Goal: Register for event/course

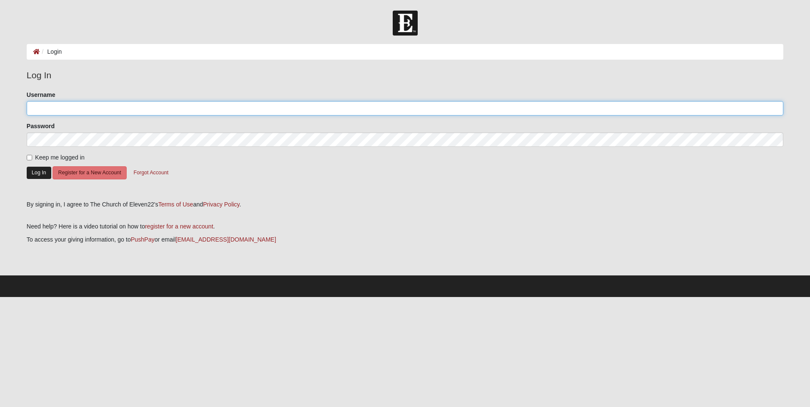
type input "[EMAIL_ADDRESS][DOMAIN_NAME]"
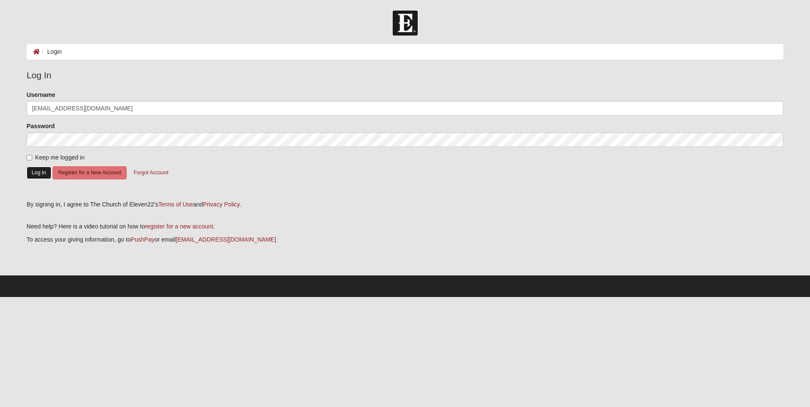
click at [34, 173] on button "Log In" at bounding box center [39, 173] width 25 height 12
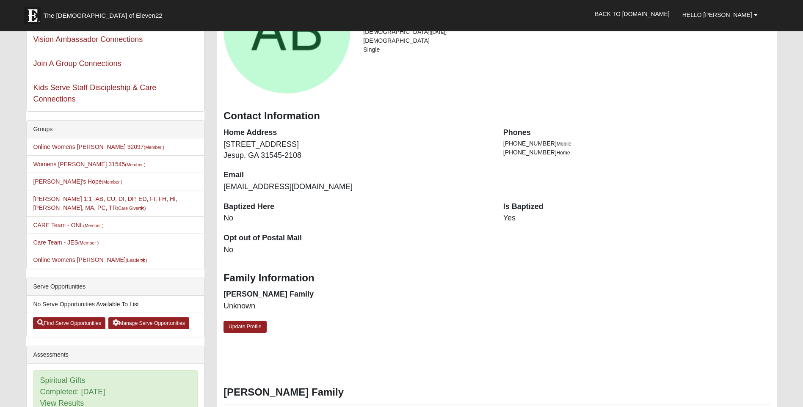
scroll to position [127, 0]
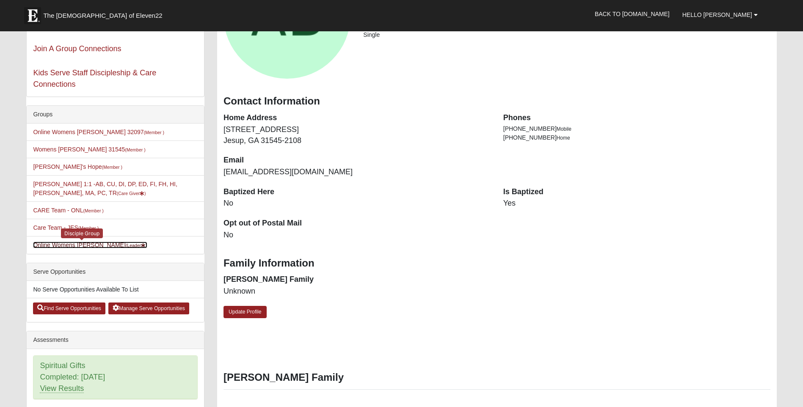
click at [83, 246] on link "Online Womens Boulineau (Leader )" at bounding box center [90, 245] width 114 height 7
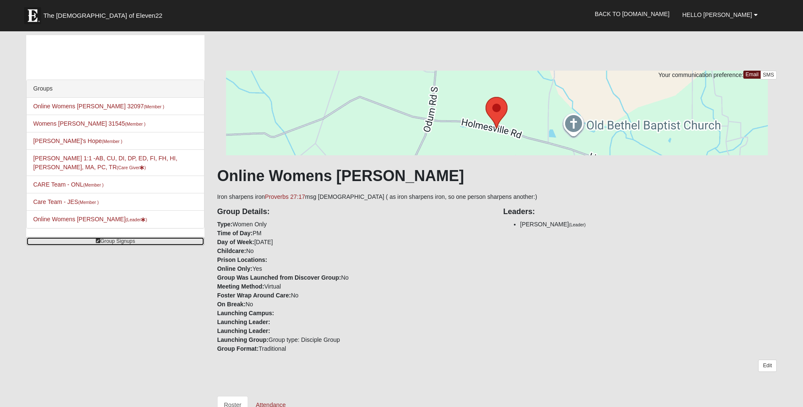
click at [109, 241] on link "Group Signups" at bounding box center [115, 241] width 178 height 9
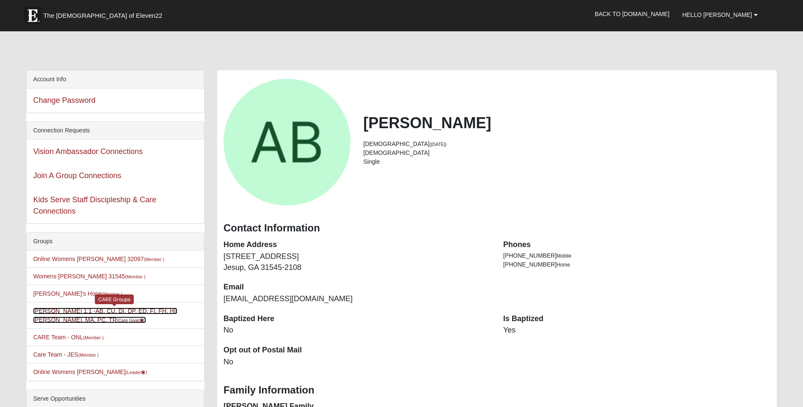
click at [164, 311] on link "[PERSON_NAME] 1:1 -AB, CU, DI, DP, ED, FI, FH, HI, LI, MA, PC, TR (Care Giver )" at bounding box center [105, 316] width 144 height 16
